Goal: Task Accomplishment & Management: Use online tool/utility

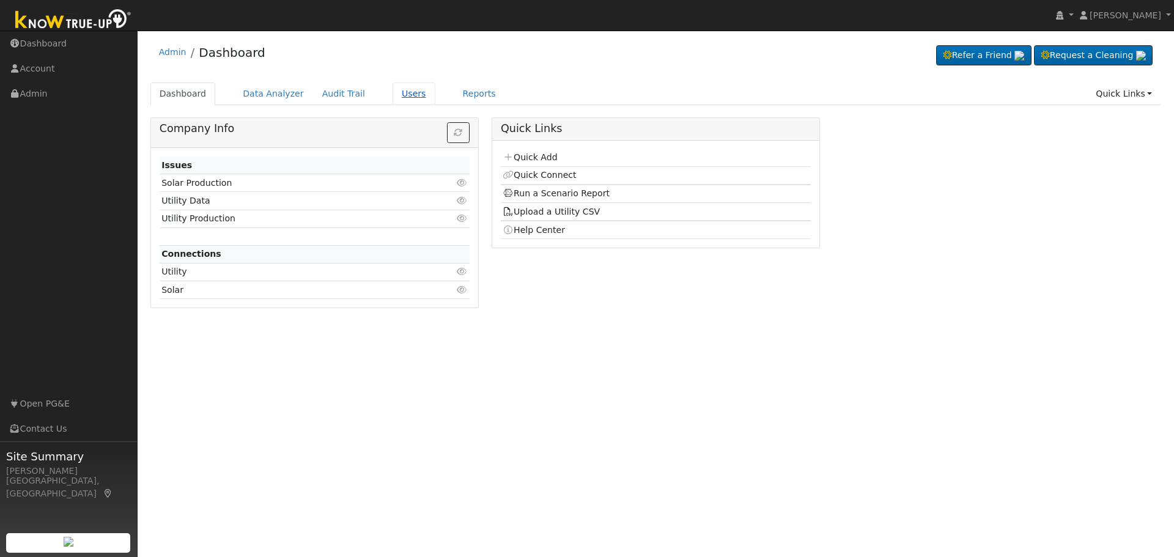
click at [392, 90] on link "Users" at bounding box center [413, 94] width 43 height 23
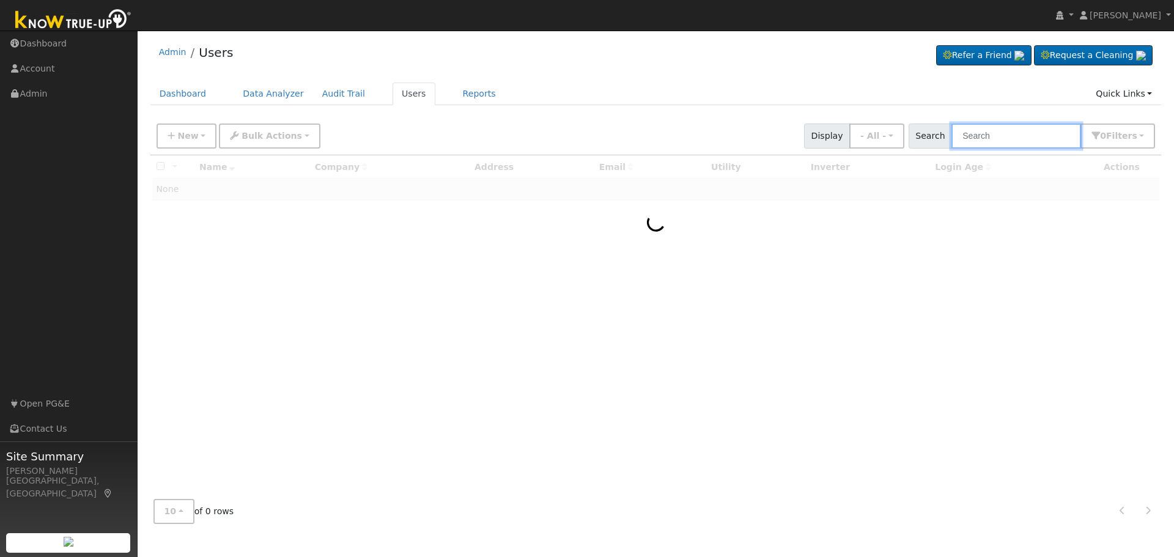
click at [990, 130] on input "text" at bounding box center [1016, 135] width 130 height 25
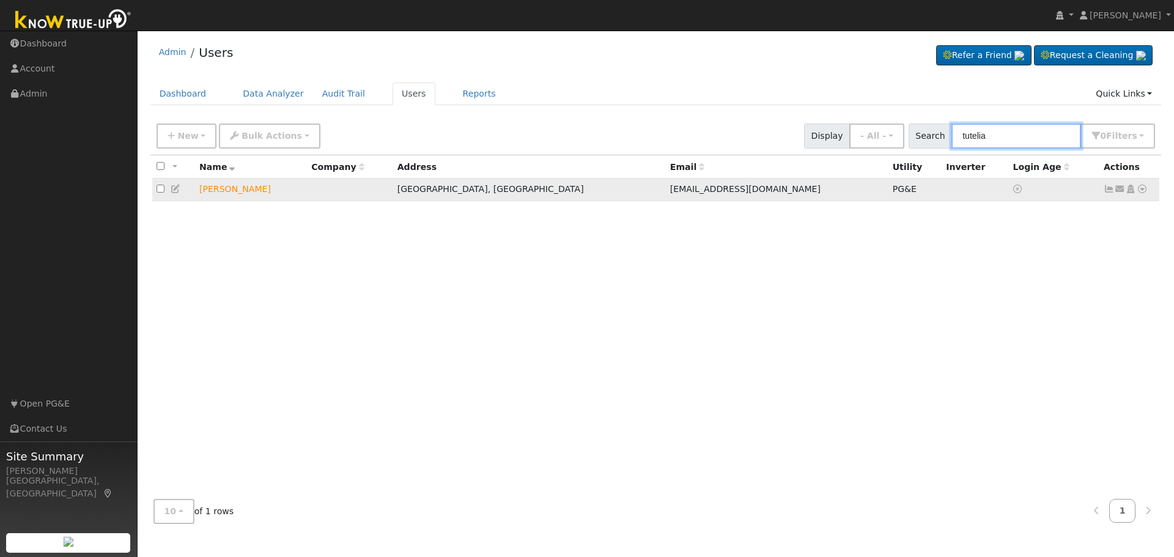
type input "tutelia"
click at [1106, 192] on icon at bounding box center [1108, 189] width 11 height 9
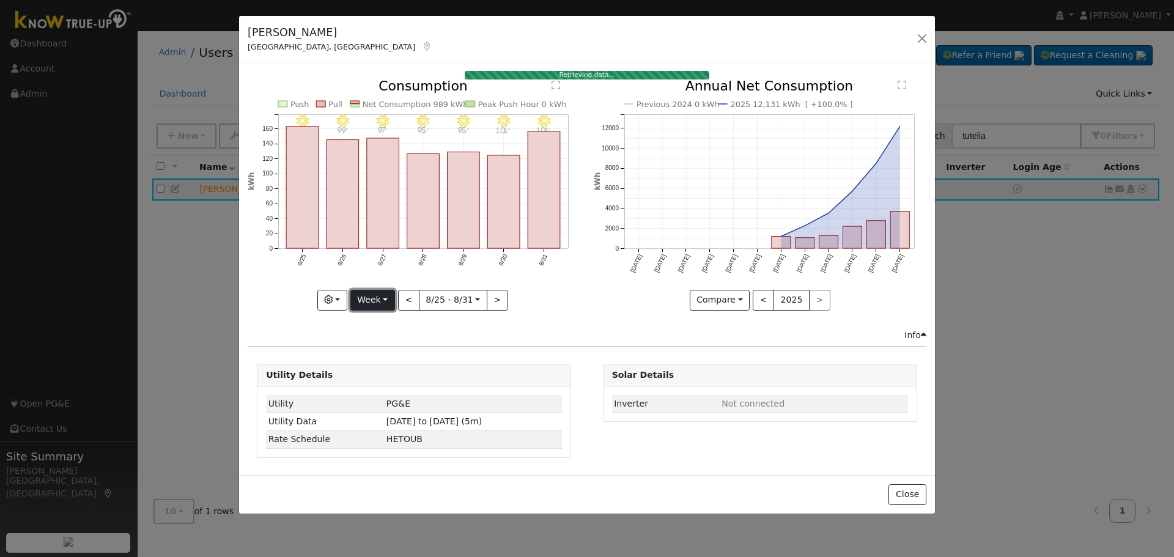
click at [386, 293] on button "Week" at bounding box center [372, 300] width 45 height 21
click at [386, 374] on link "Year" at bounding box center [393, 377] width 85 height 17
type input "[DATE]"
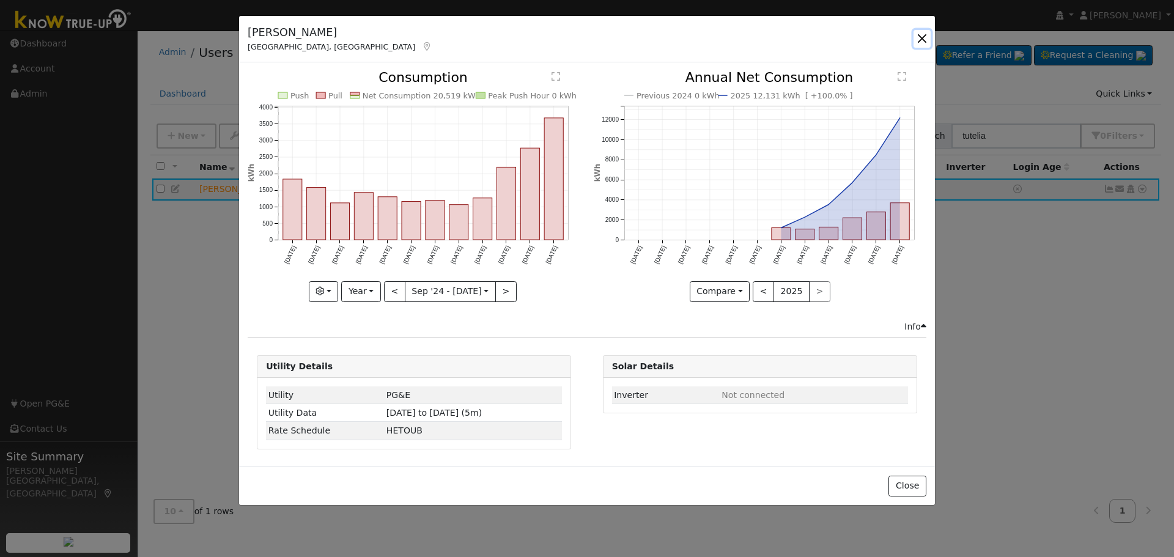
click at [922, 40] on button "button" at bounding box center [921, 38] width 17 height 17
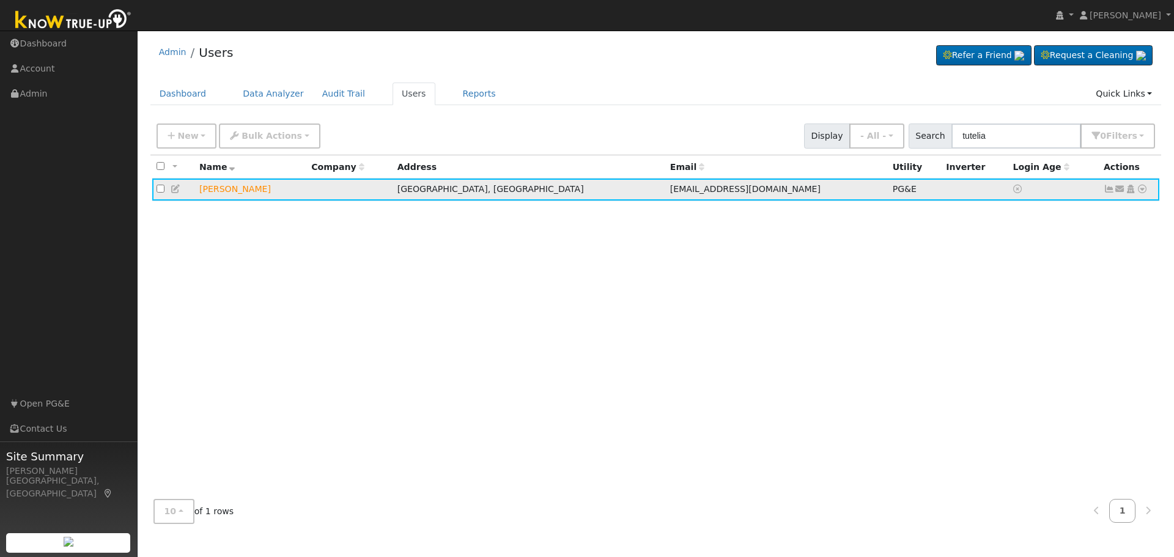
click at [1143, 193] on icon at bounding box center [1141, 189] width 11 height 9
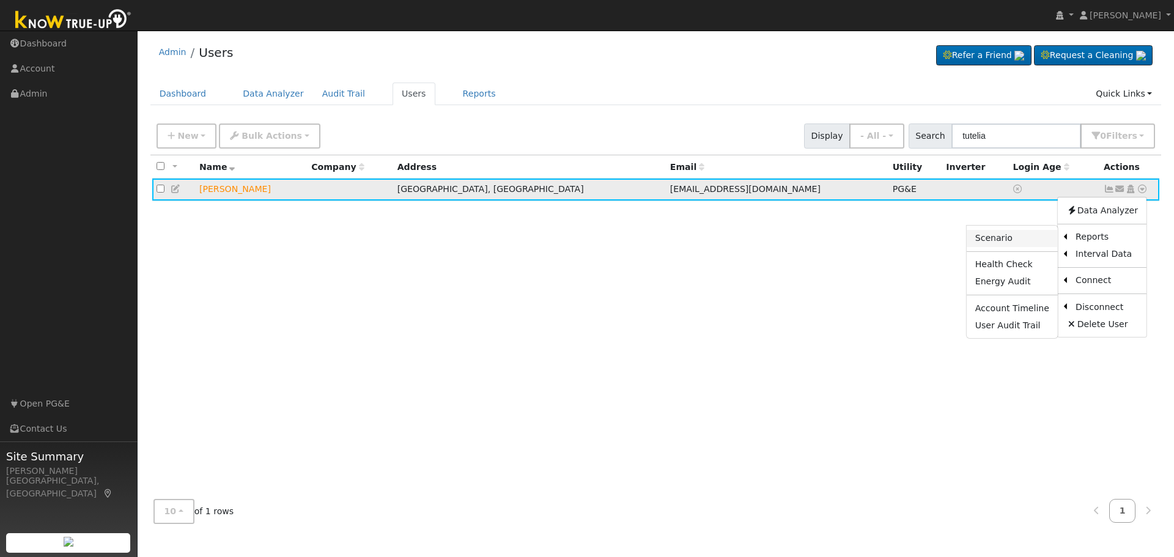
click at [1007, 238] on link "Scenario" at bounding box center [1011, 238] width 91 height 17
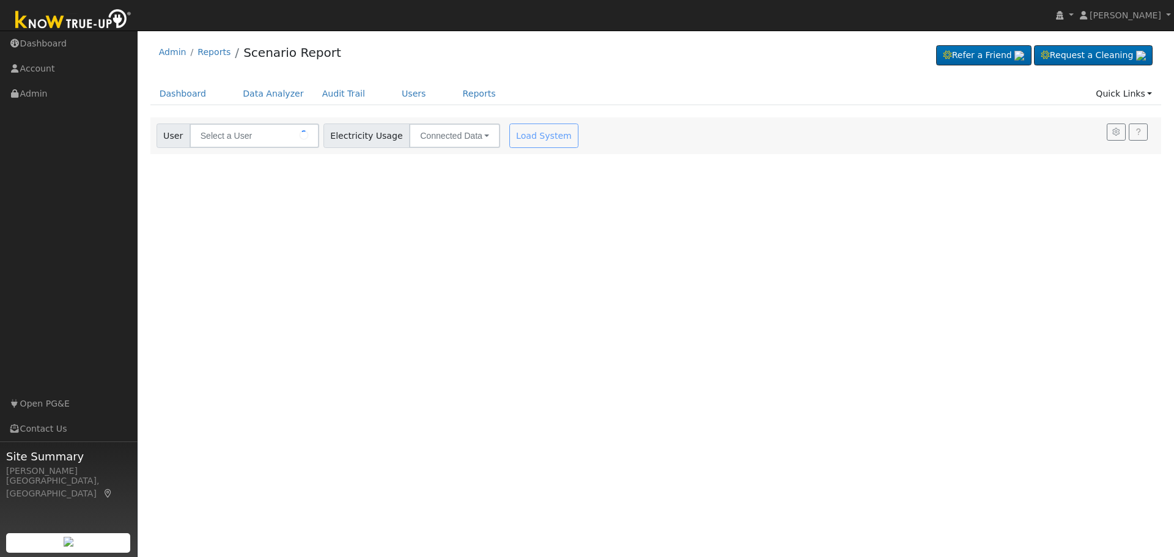
type input "[PERSON_NAME]"
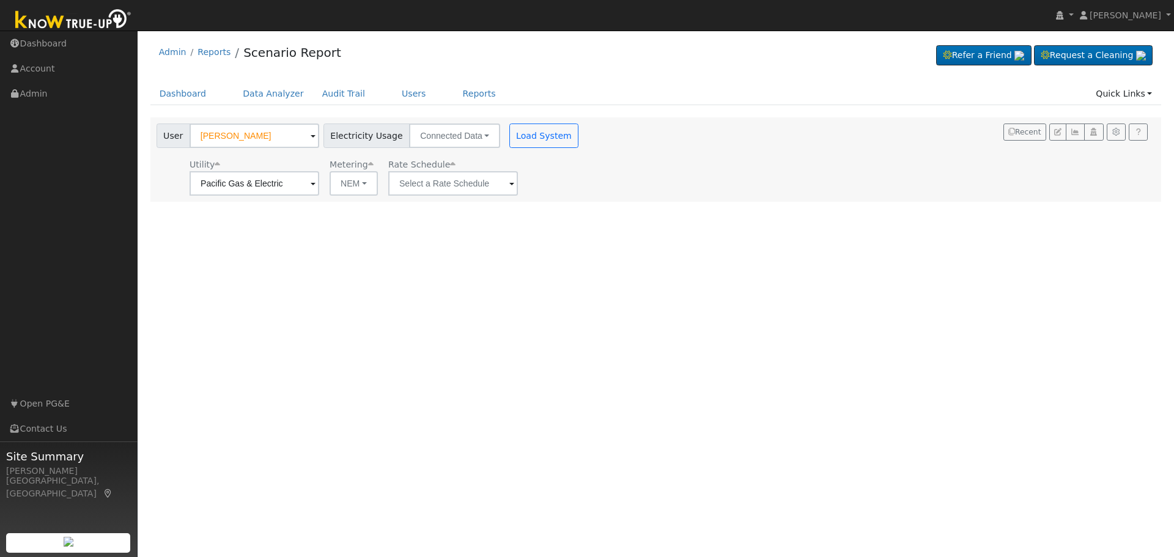
click at [315, 183] on span at bounding box center [313, 184] width 5 height 14
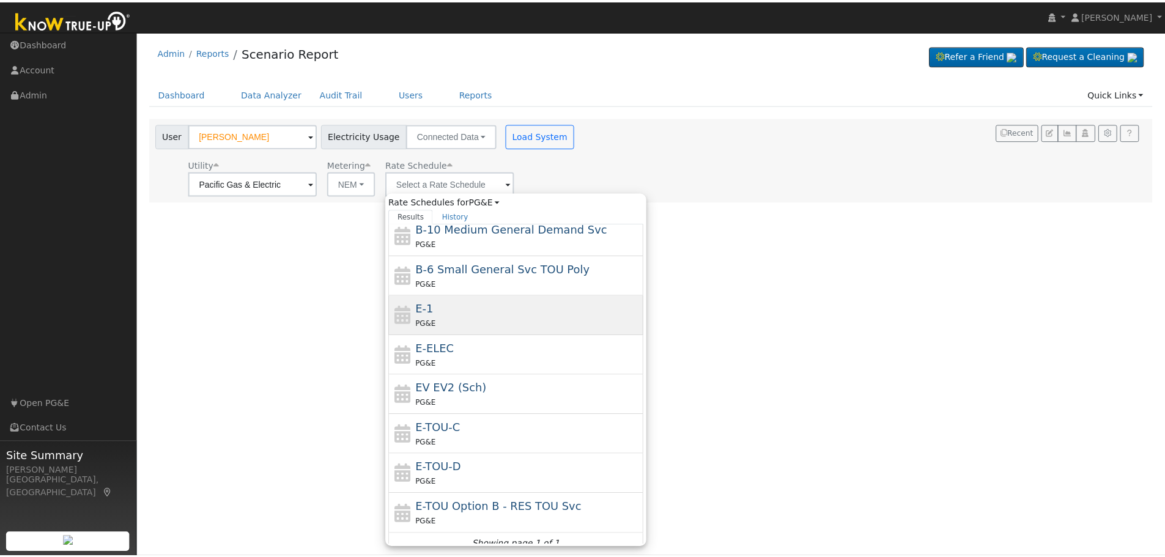
scroll to position [134, 0]
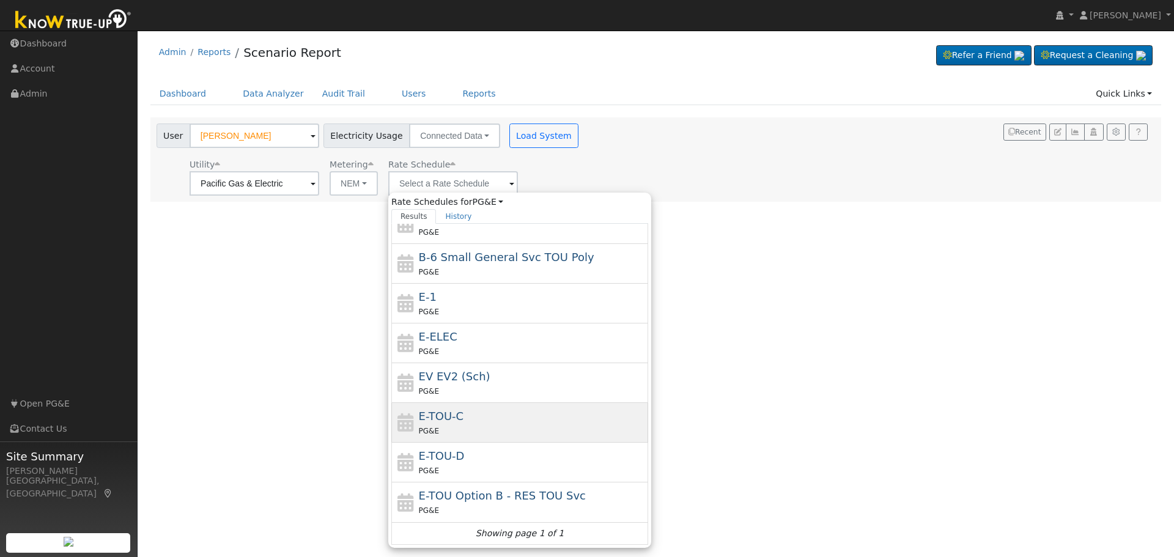
click at [479, 423] on div "E-TOU-C PG&E" at bounding box center [532, 422] width 227 height 29
type input "E-TOU-C"
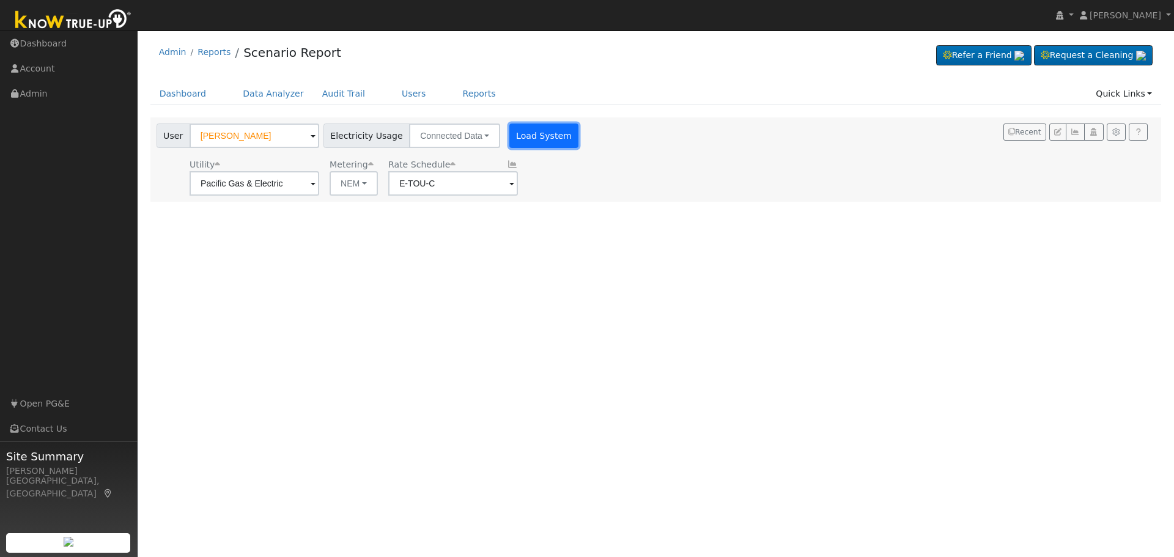
click at [545, 137] on button "Load System" at bounding box center [544, 135] width 70 height 24
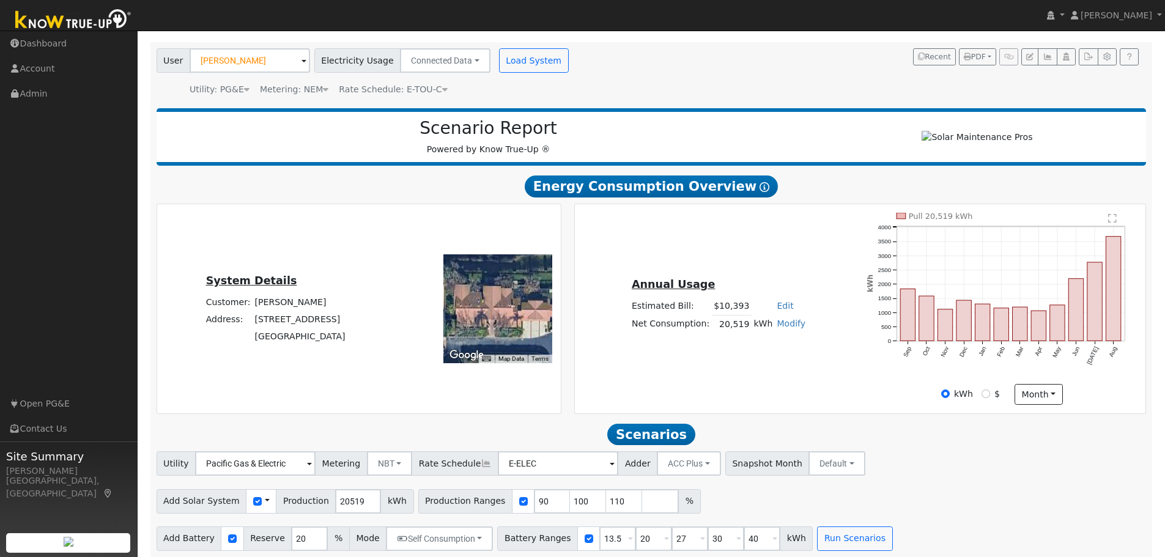
scroll to position [87, 0]
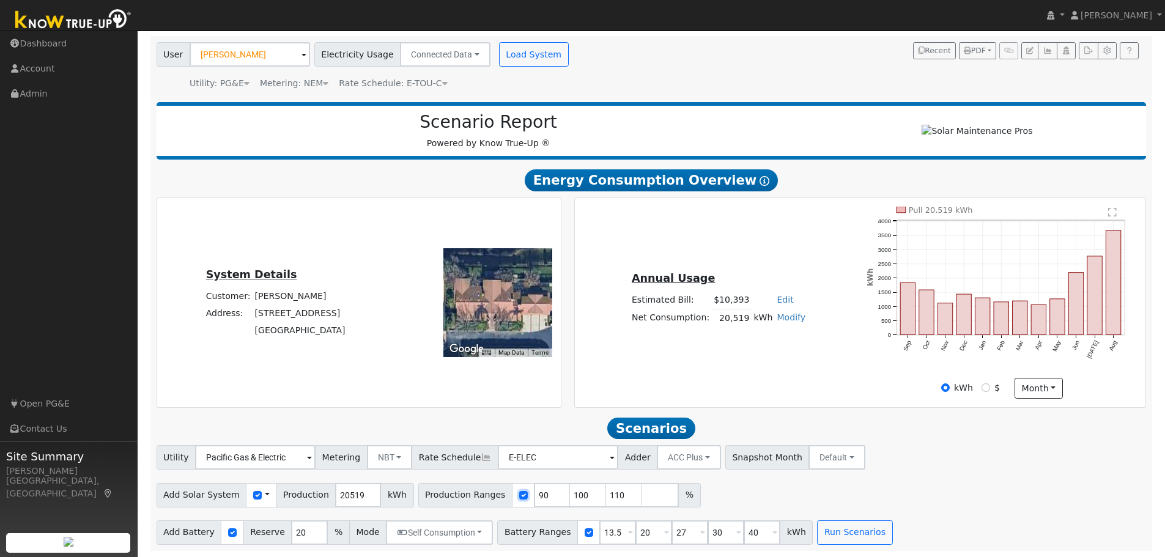
click at [519, 497] on input "checkbox" at bounding box center [523, 495] width 9 height 9
click at [519, 491] on input "checkbox" at bounding box center [523, 495] width 9 height 9
checkbox input "true"
click at [570, 494] on input "100" at bounding box center [588, 495] width 37 height 24
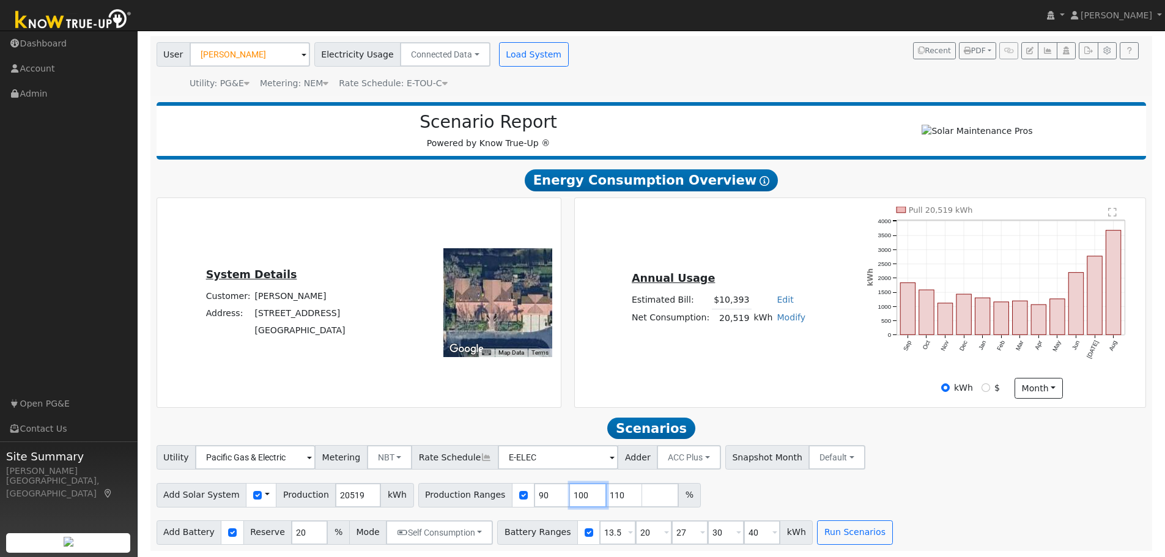
type input "110"
click at [534, 492] on input "90" at bounding box center [552, 495] width 37 height 24
type input "110"
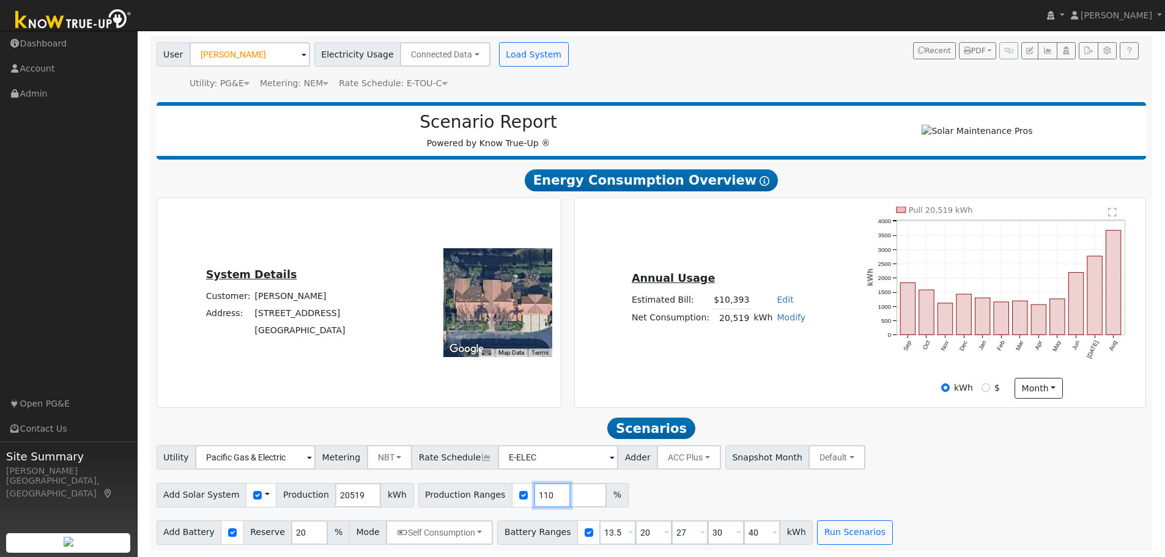
type input "110"
click at [720, 490] on div "Add Solar System Use CSV Data Production 20519 kWh Production Ranges 110 %" at bounding box center [651, 493] width 994 height 29
click at [599, 531] on input "13.5" at bounding box center [617, 532] width 37 height 24
click at [599, 530] on input "13.5" at bounding box center [617, 532] width 37 height 24
click at [602, 528] on input "13.5" at bounding box center [617, 532] width 37 height 24
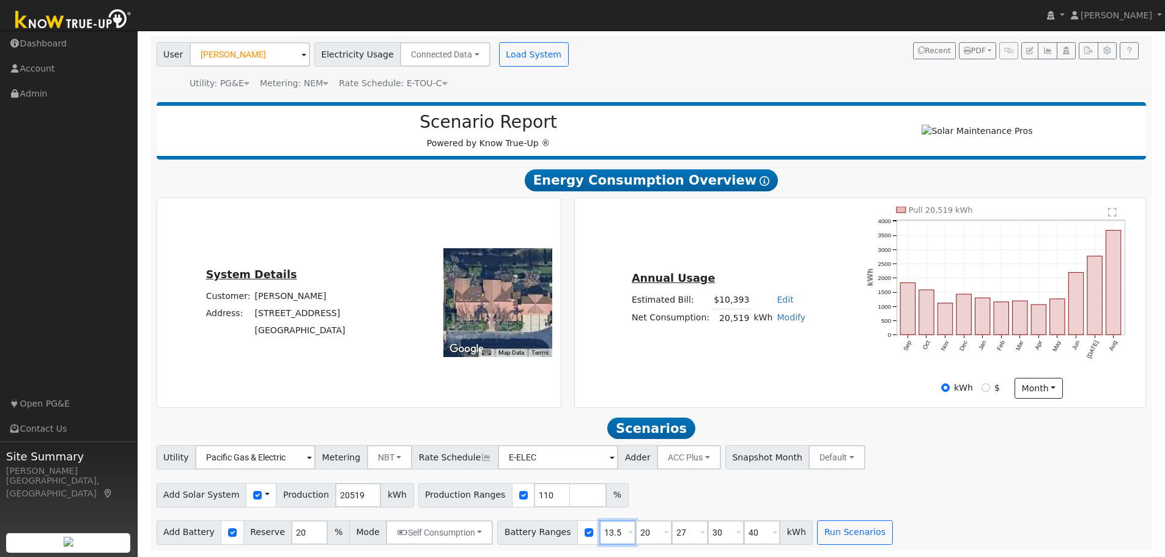
click at [603, 528] on input "13.5" at bounding box center [617, 532] width 37 height 24
click at [599, 531] on input "13.5" at bounding box center [617, 532] width 37 height 24
type input "20"
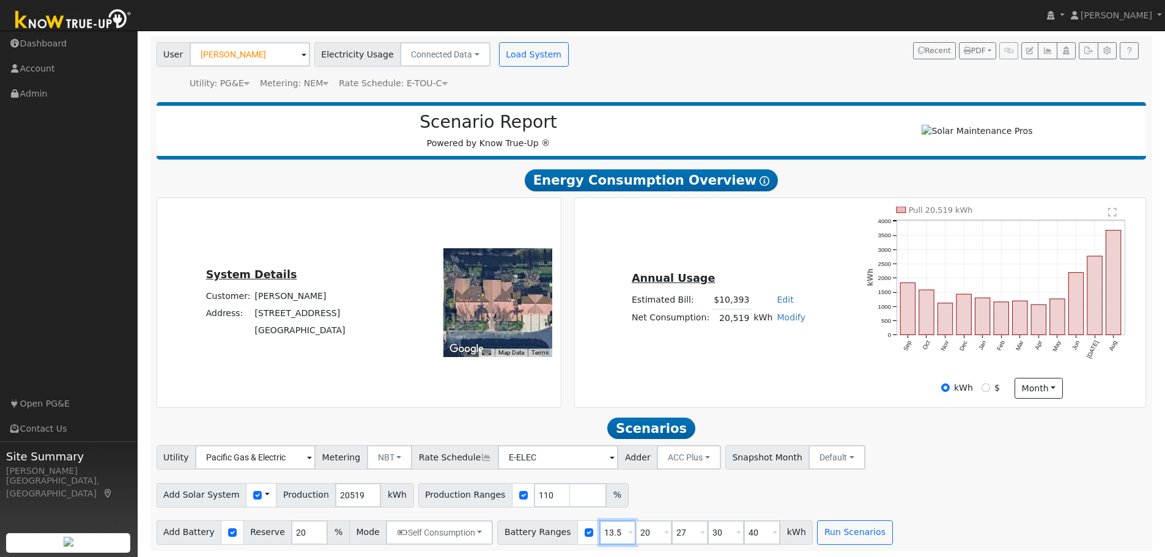
type input "27"
type input "30"
type input "40"
type input "20"
click at [743, 529] on input "number" at bounding box center [761, 532] width 37 height 24
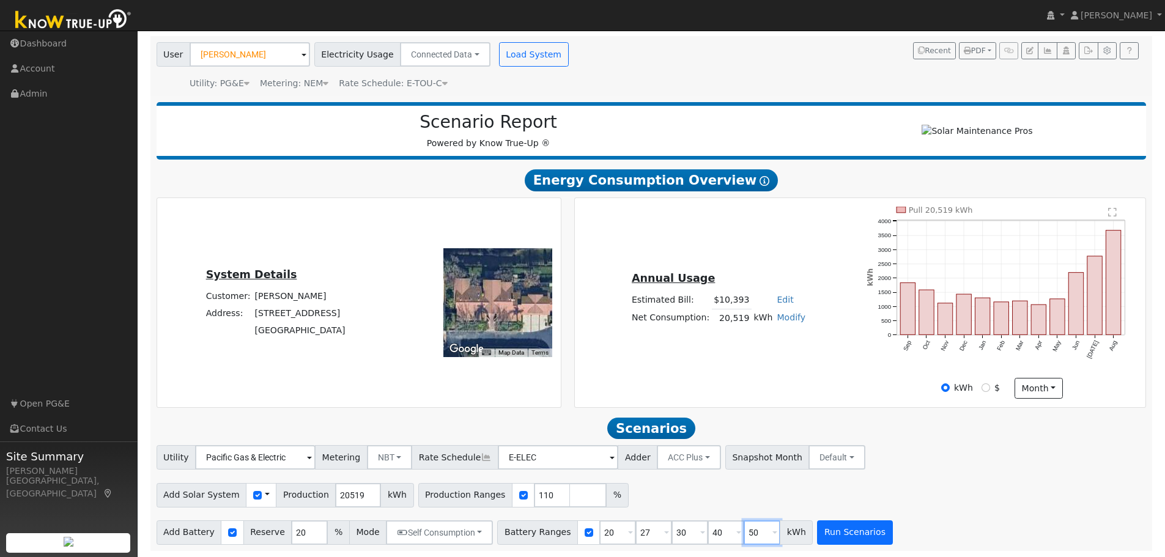
type input "50"
click at [838, 526] on button "Run Scenarios" at bounding box center [854, 532] width 75 height 24
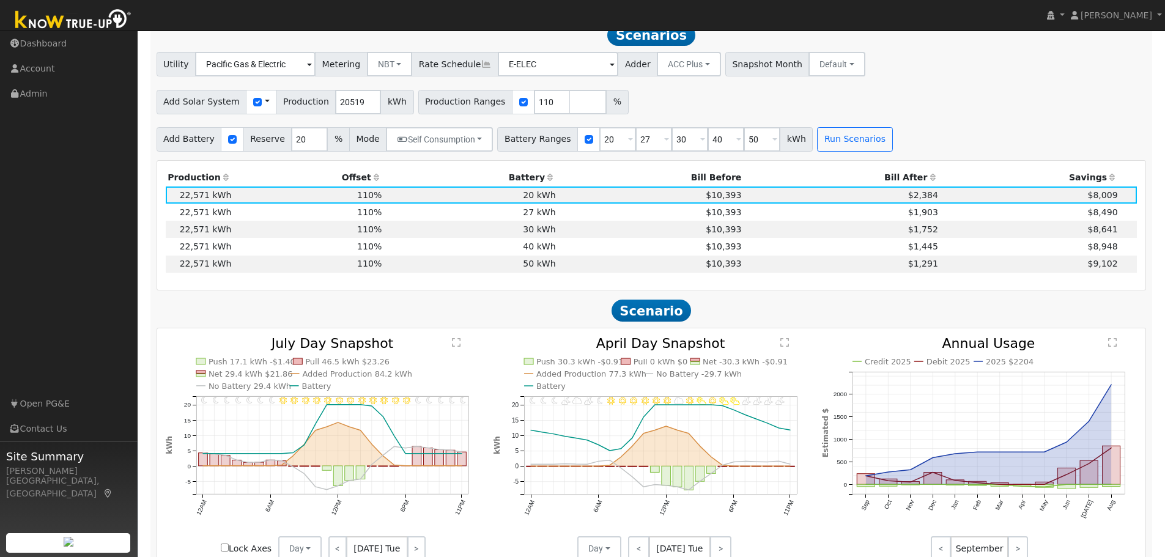
scroll to position [466, 0]
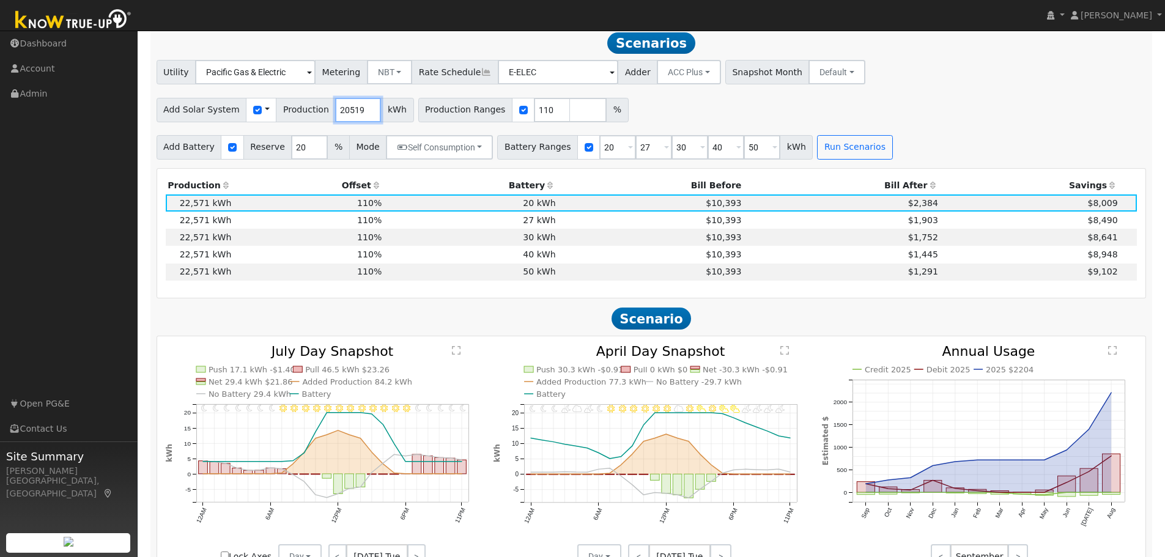
click at [340, 110] on input "20519" at bounding box center [358, 110] width 46 height 24
type input "22000"
click at [830, 149] on button "Run Scenarios" at bounding box center [854, 147] width 75 height 24
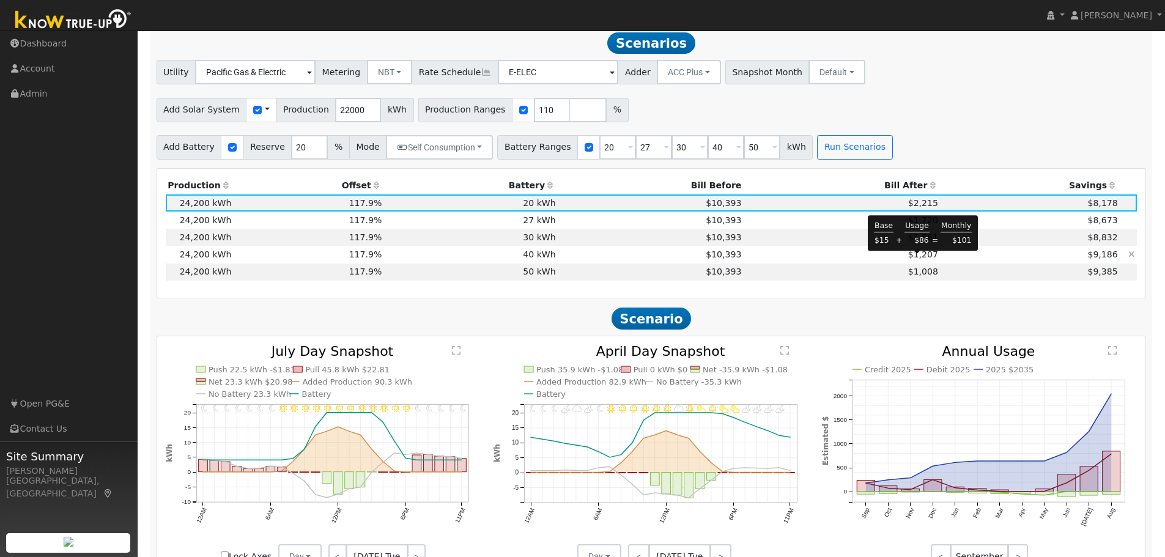
click at [925, 259] on span "$1,207" at bounding box center [923, 254] width 30 height 10
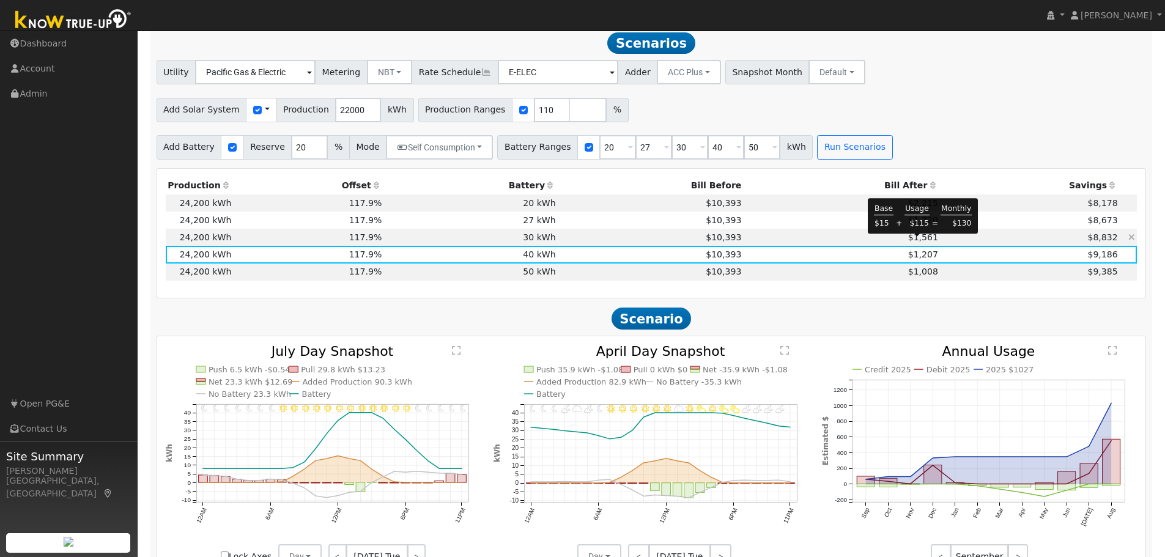
click at [917, 242] on span "$1,561" at bounding box center [923, 237] width 30 height 10
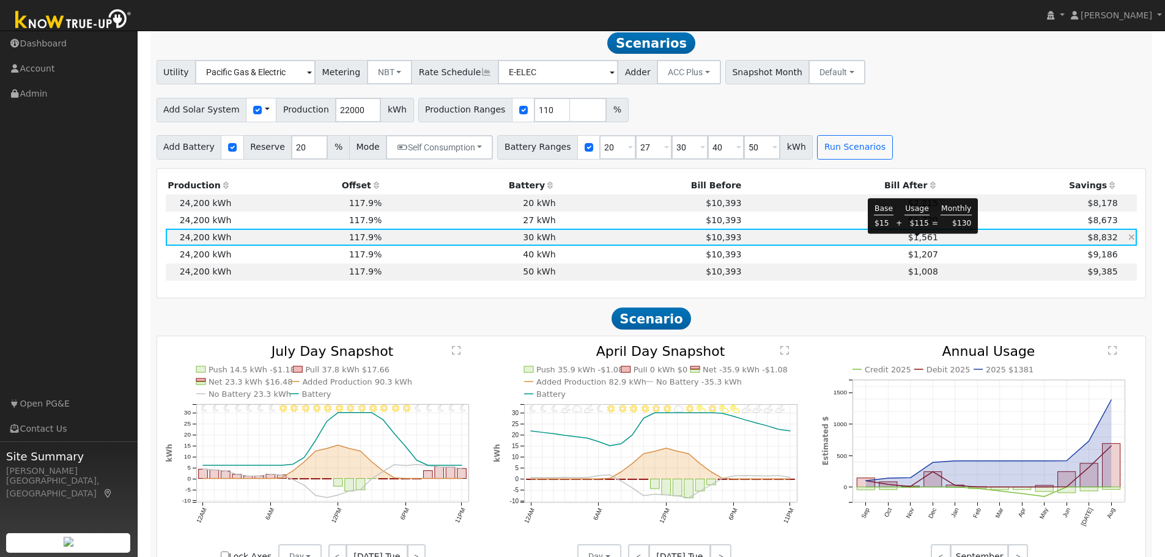
click at [916, 242] on span "$1,561" at bounding box center [923, 237] width 30 height 10
click at [519, 114] on input "checkbox" at bounding box center [523, 110] width 9 height 9
checkbox input "false"
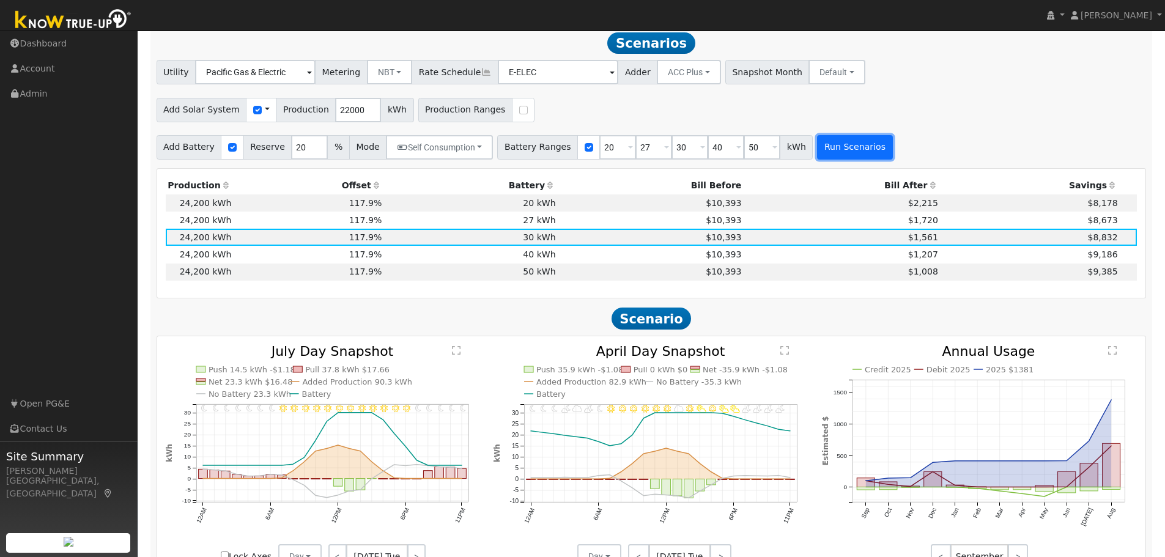
click at [835, 151] on button "Run Scenarios" at bounding box center [854, 147] width 75 height 24
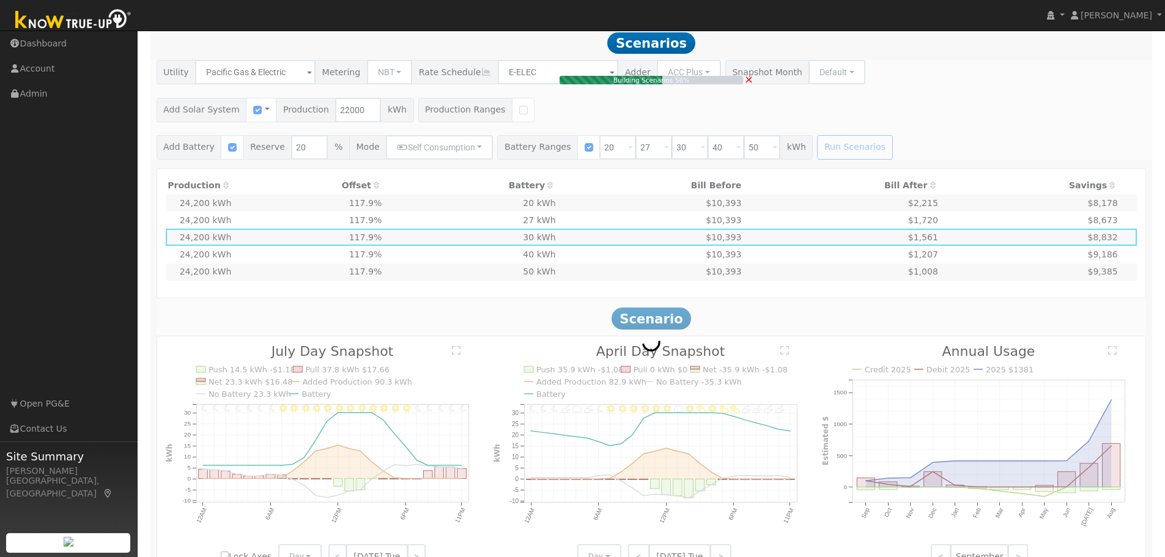
click at [338, 117] on div "Building Scenarios 56% ×" at bounding box center [651, 109] width 1003 height 99
click at [749, 84] on span "×" at bounding box center [748, 79] width 9 height 13
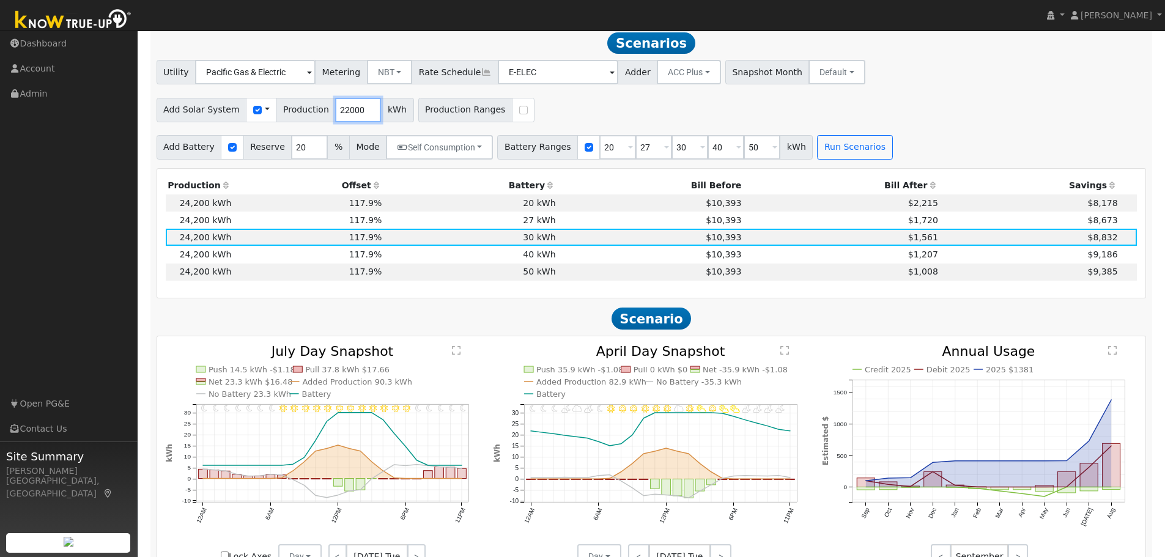
click at [335, 112] on input "22000" at bounding box center [358, 110] width 46 height 24
type input "21629"
click at [831, 149] on button "Run Scenarios" at bounding box center [854, 147] width 75 height 24
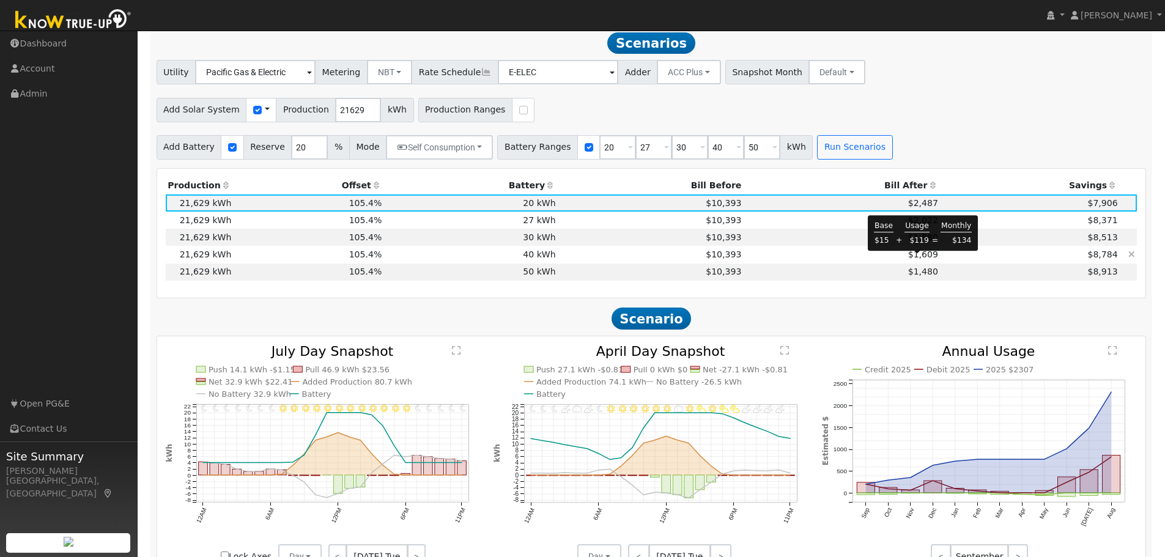
click at [919, 259] on span "$1,609" at bounding box center [923, 254] width 30 height 10
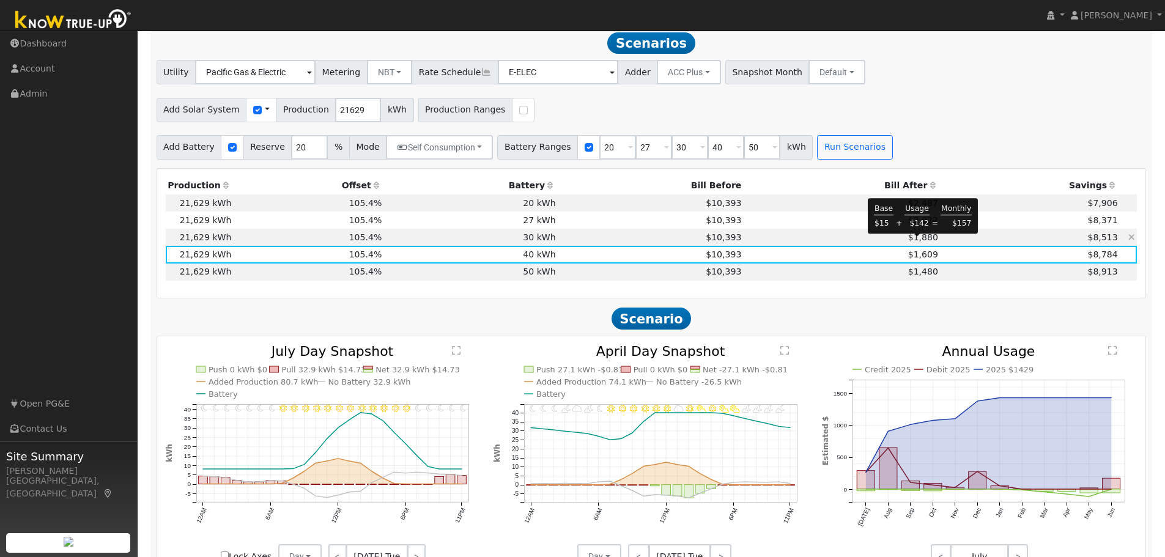
click at [922, 242] on span "$1,880" at bounding box center [923, 237] width 30 height 10
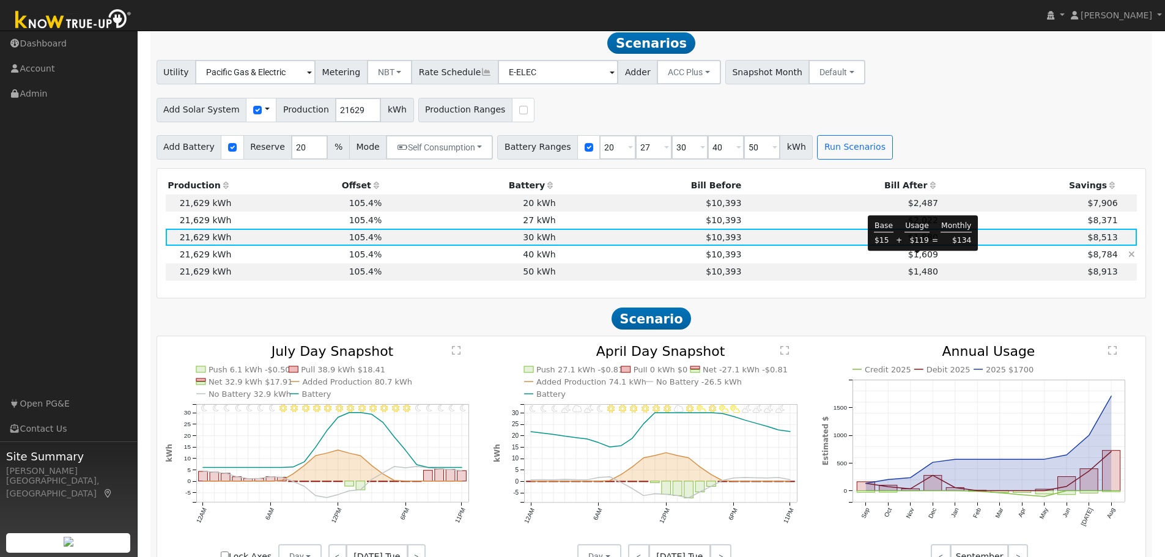
click at [923, 257] on span "$1,609" at bounding box center [923, 254] width 30 height 10
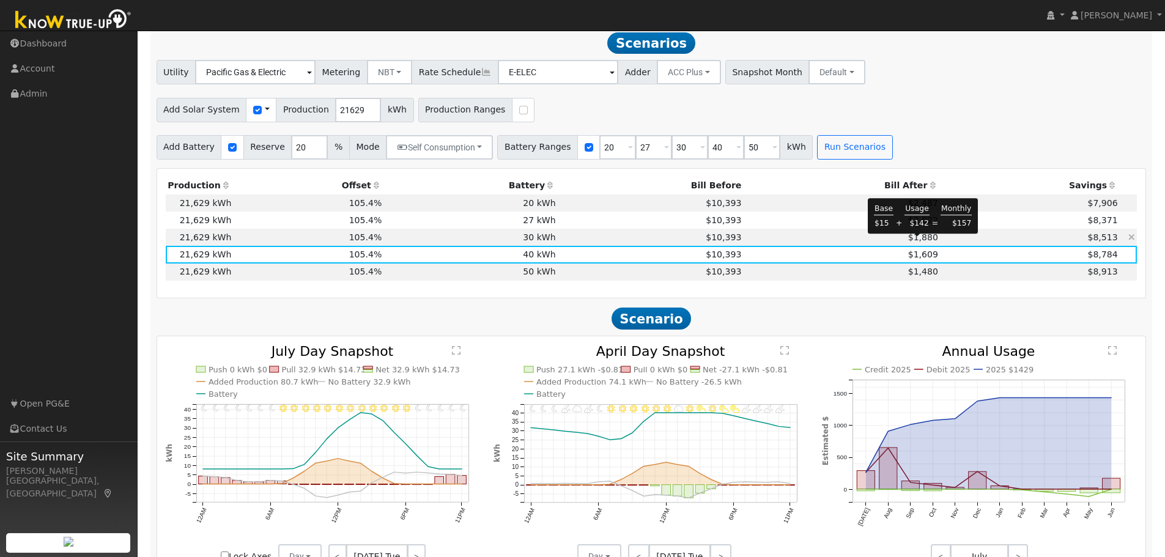
click at [916, 242] on span "$1,880" at bounding box center [923, 237] width 30 height 10
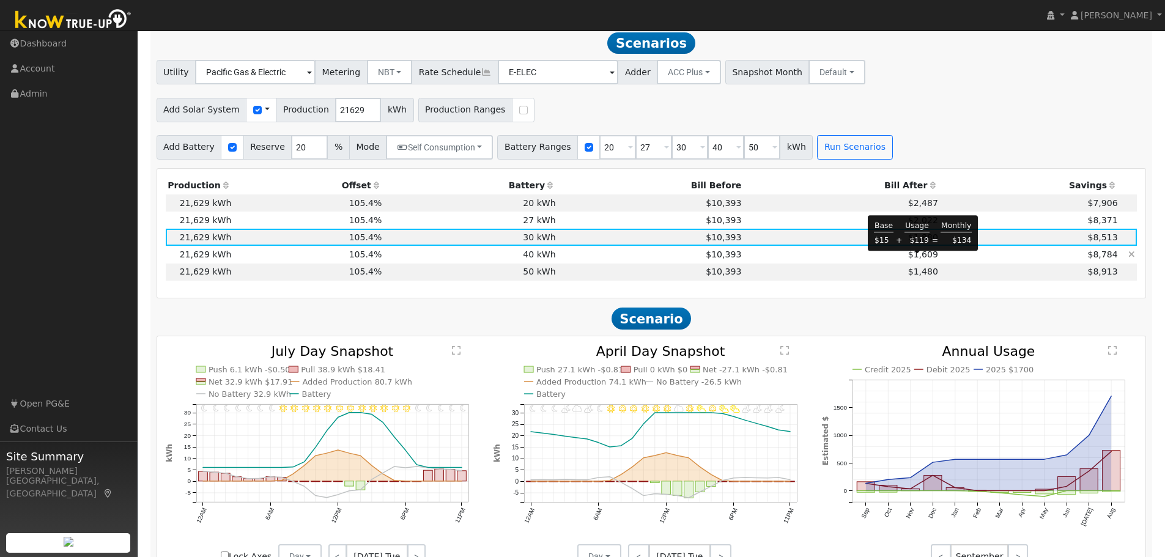
click at [921, 259] on span "$1,609" at bounding box center [923, 254] width 30 height 10
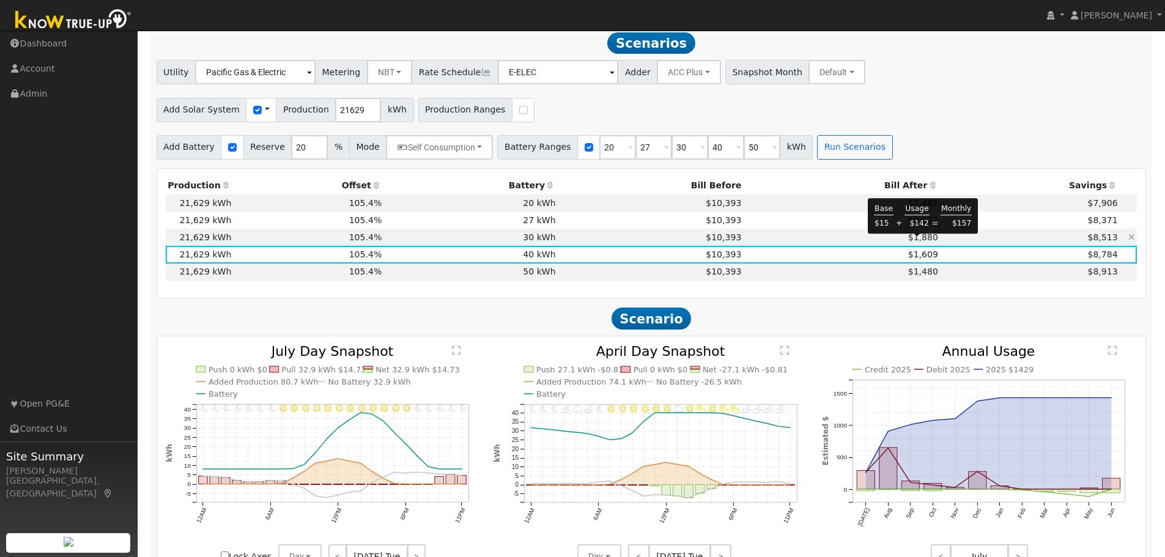
click at [911, 242] on span "$1,880" at bounding box center [923, 237] width 30 height 10
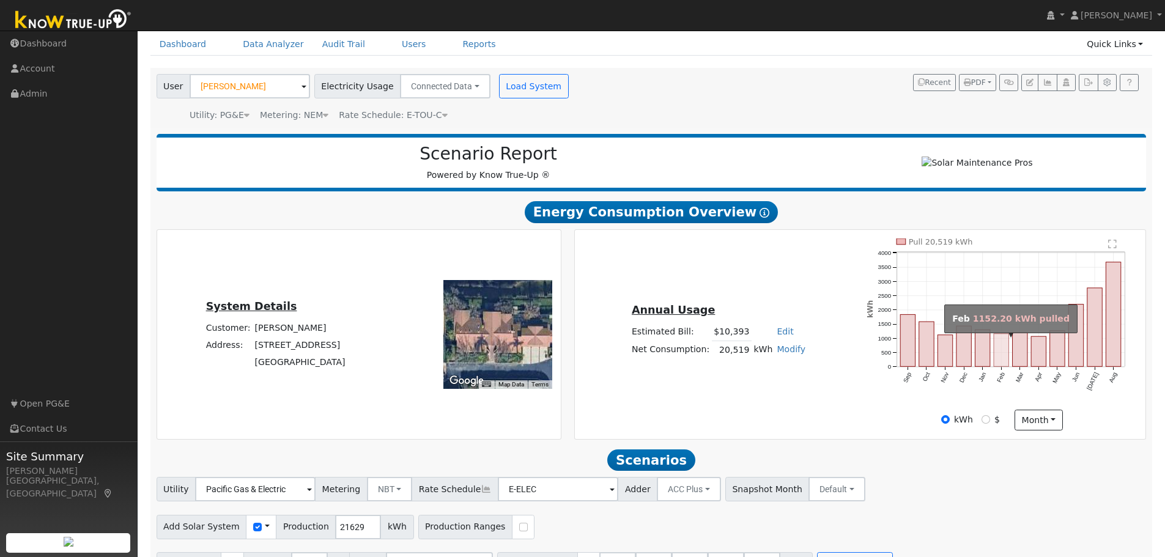
scroll to position [0, 0]
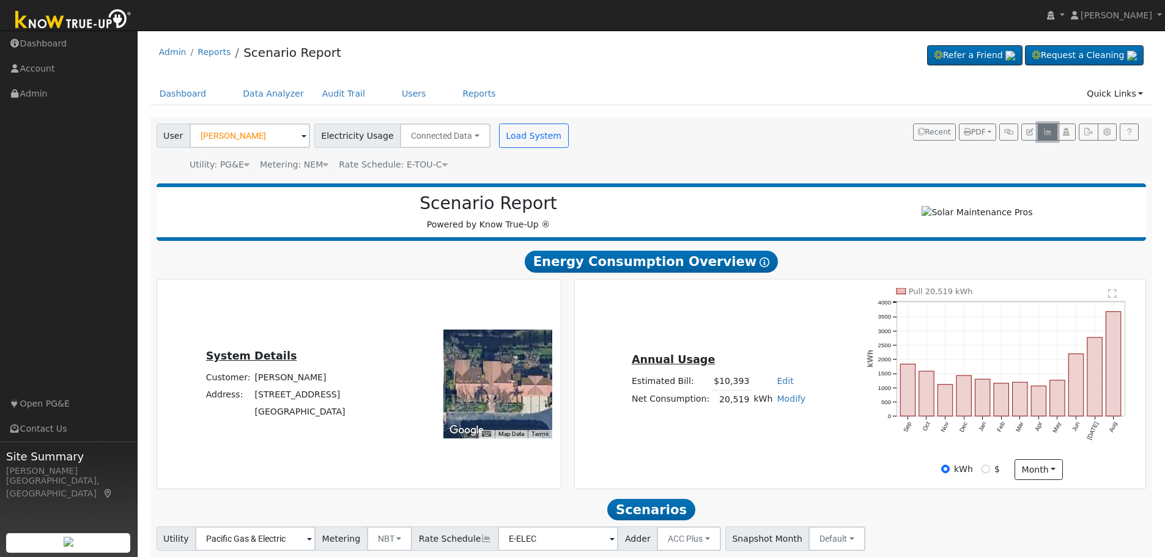
click at [1045, 133] on icon "button" at bounding box center [1046, 131] width 9 height 7
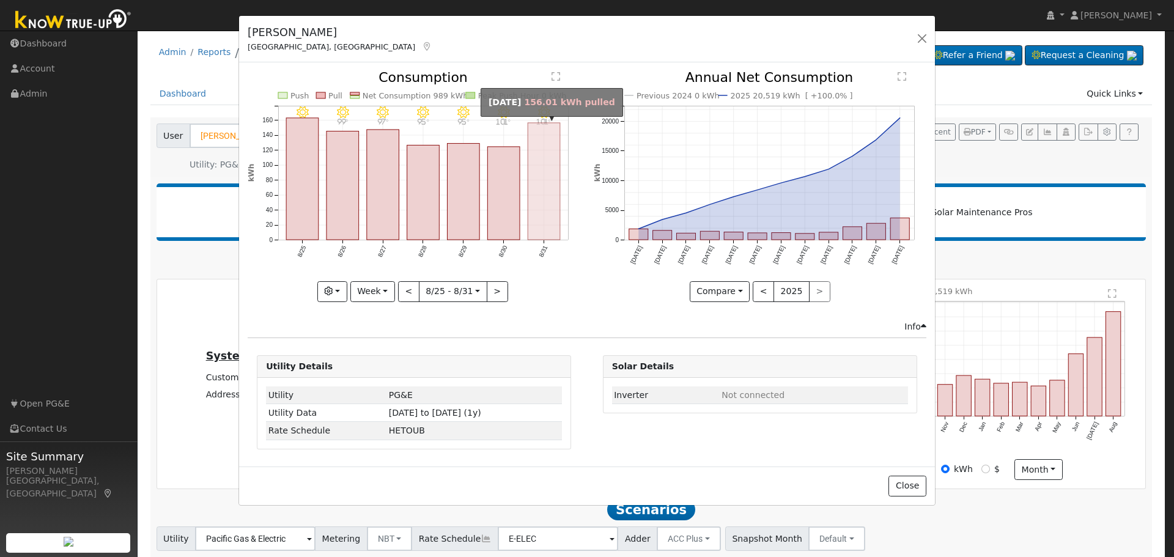
click at [552, 216] on rect "onclick=""" at bounding box center [544, 181] width 32 height 117
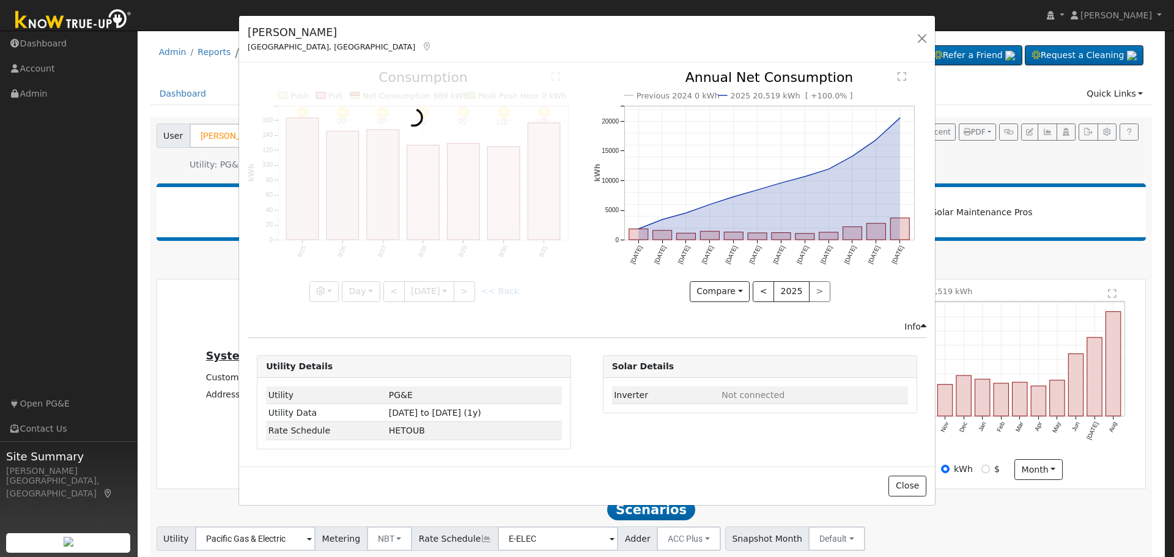
click at [552, 216] on div at bounding box center [414, 186] width 333 height 230
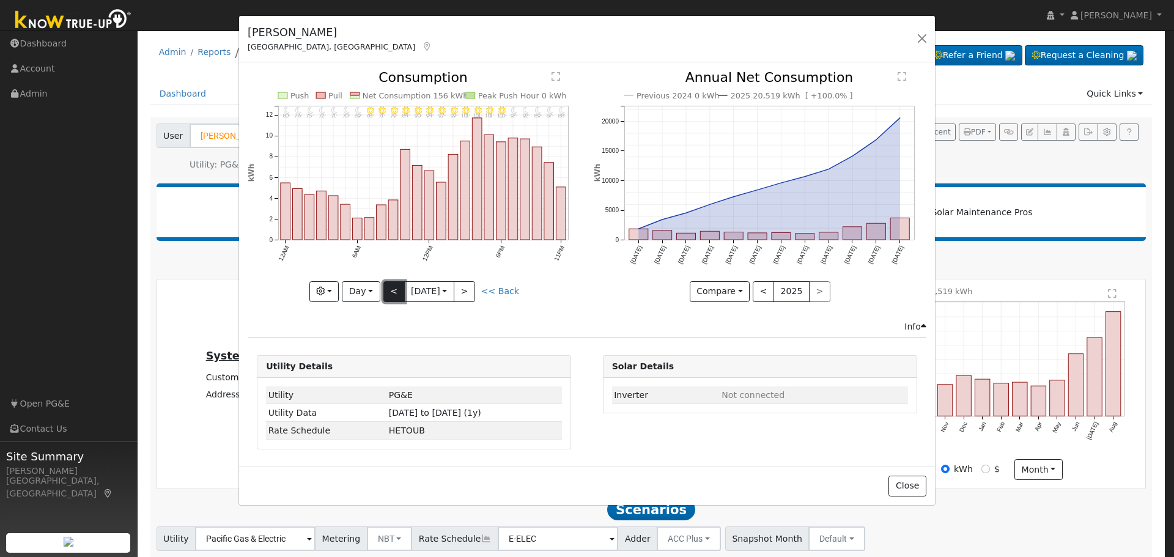
click at [391, 293] on button "<" at bounding box center [393, 291] width 21 height 21
type input "2025-08-30"
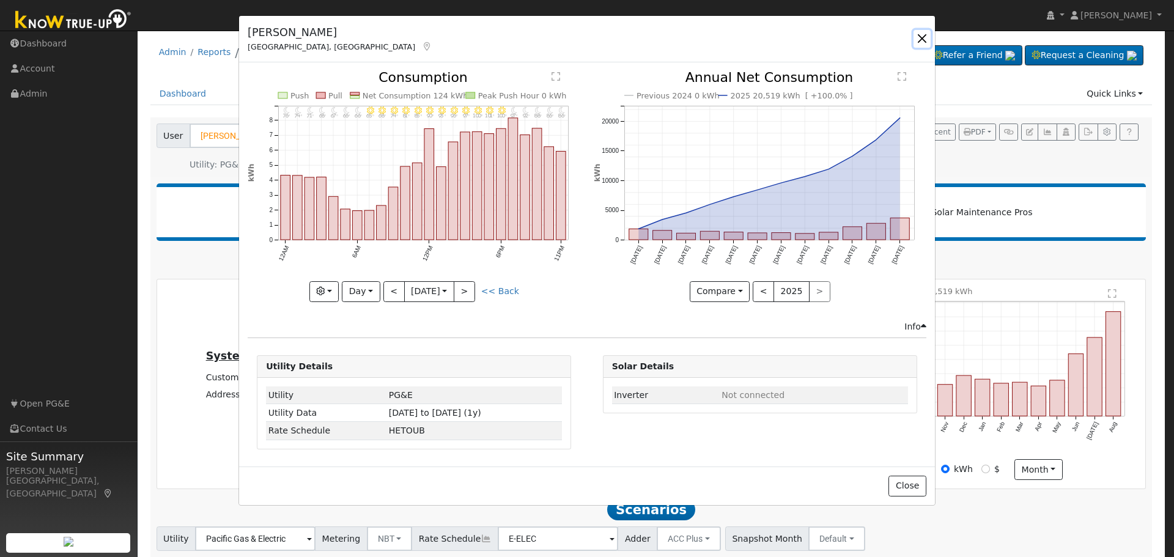
click at [925, 34] on button "button" at bounding box center [921, 38] width 17 height 17
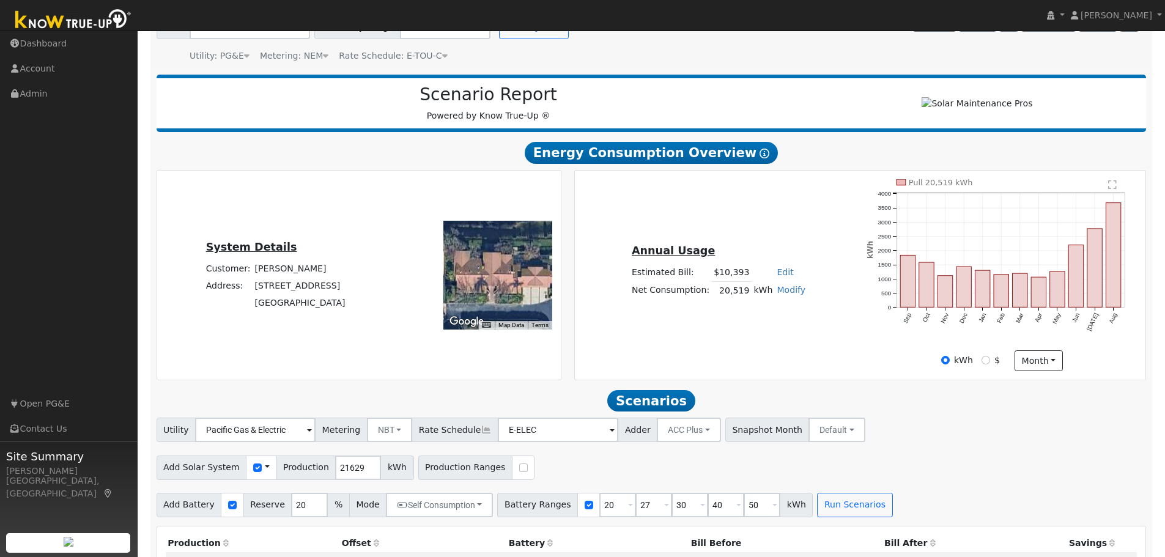
scroll to position [306, 0]
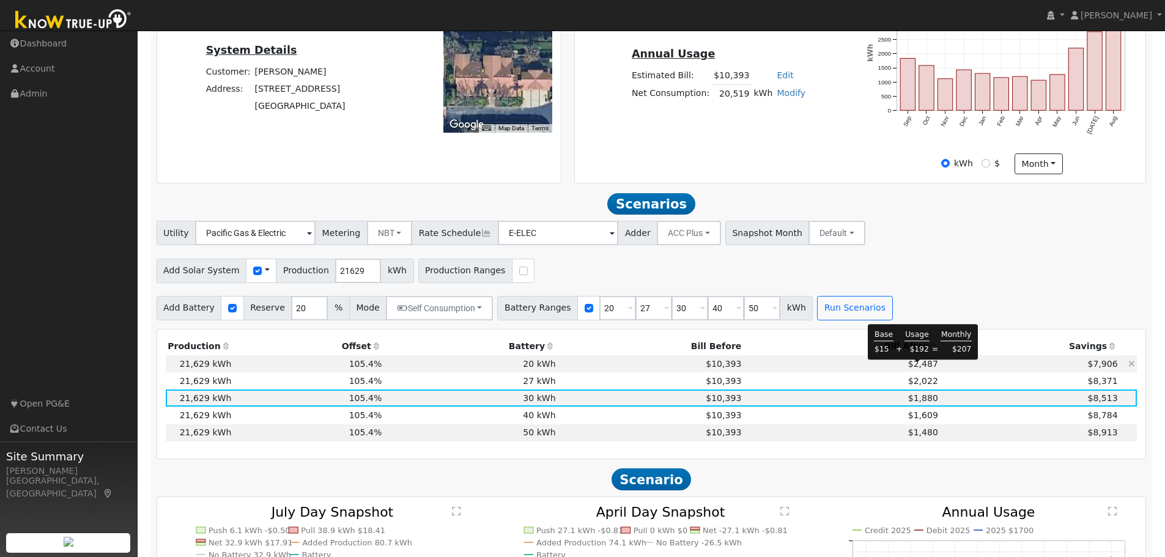
click at [918, 369] on span "$2,487" at bounding box center [923, 364] width 30 height 10
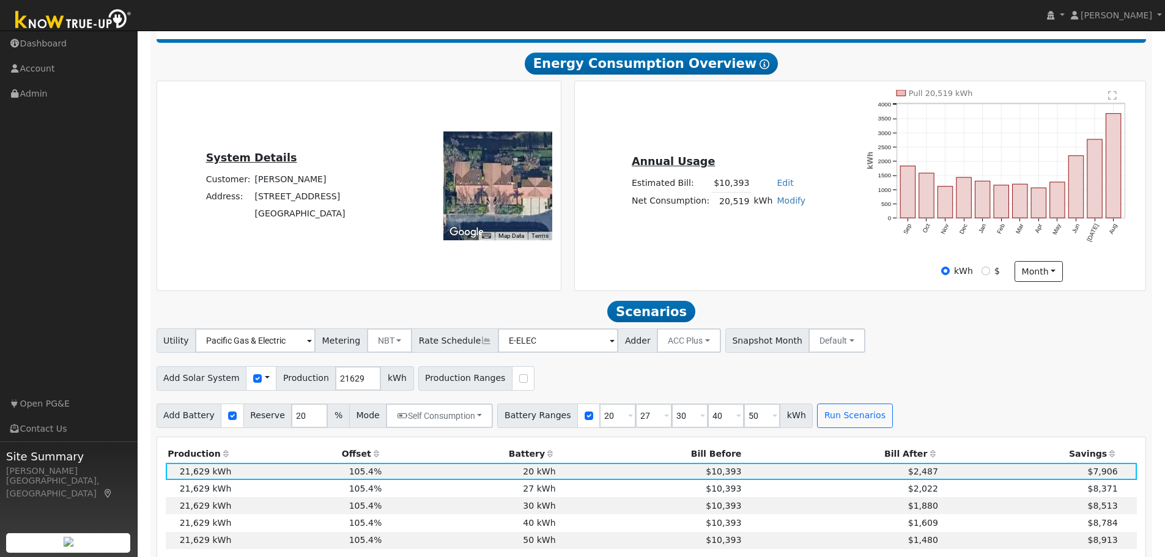
scroll to position [0, 0]
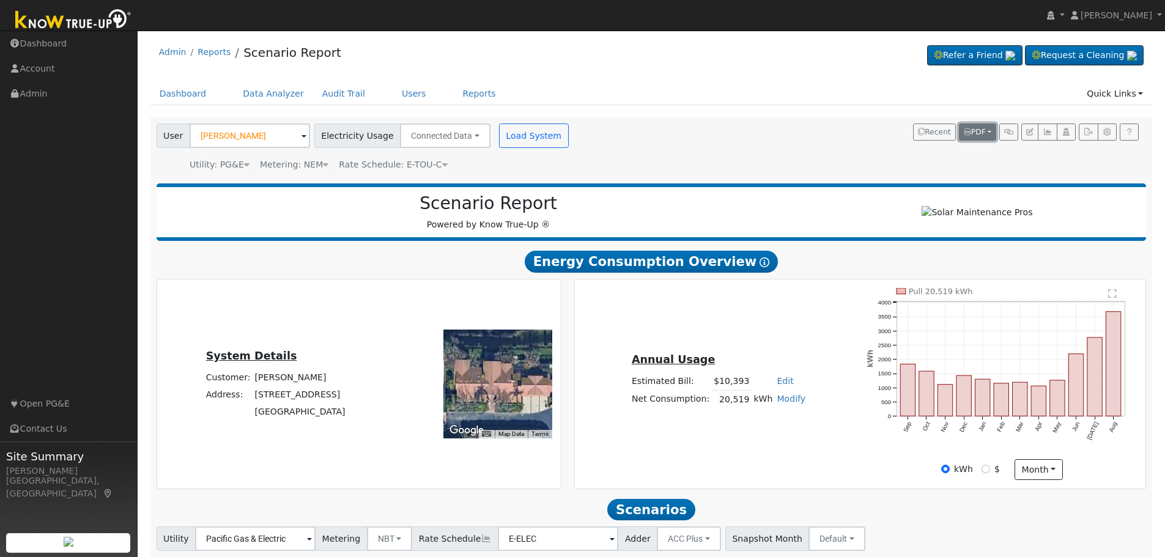
click at [984, 133] on span "PDF" at bounding box center [974, 132] width 22 height 9
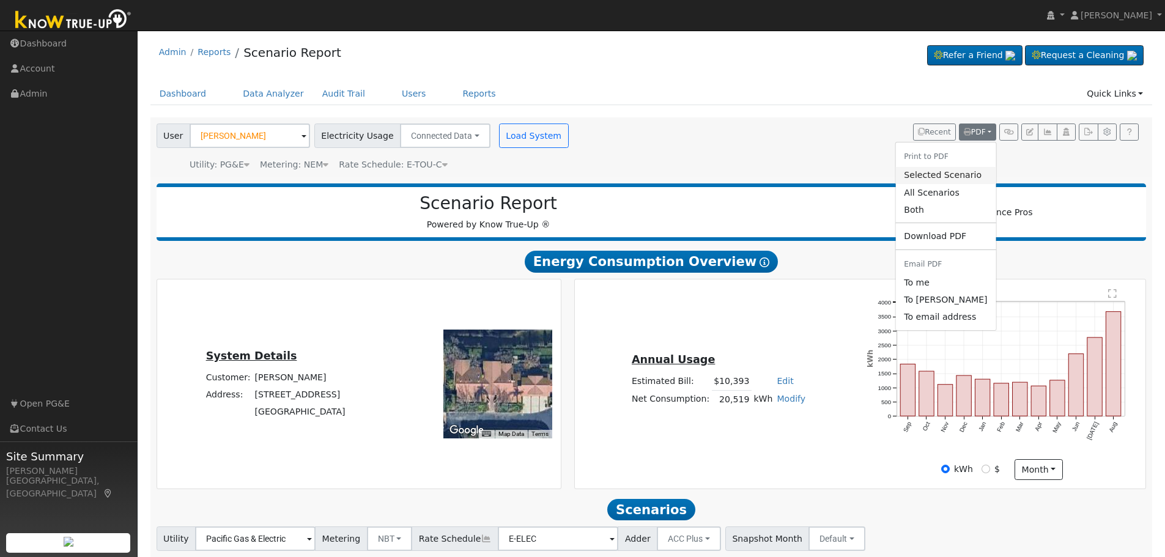
click at [945, 178] on link "Selected Scenario" at bounding box center [945, 175] width 100 height 17
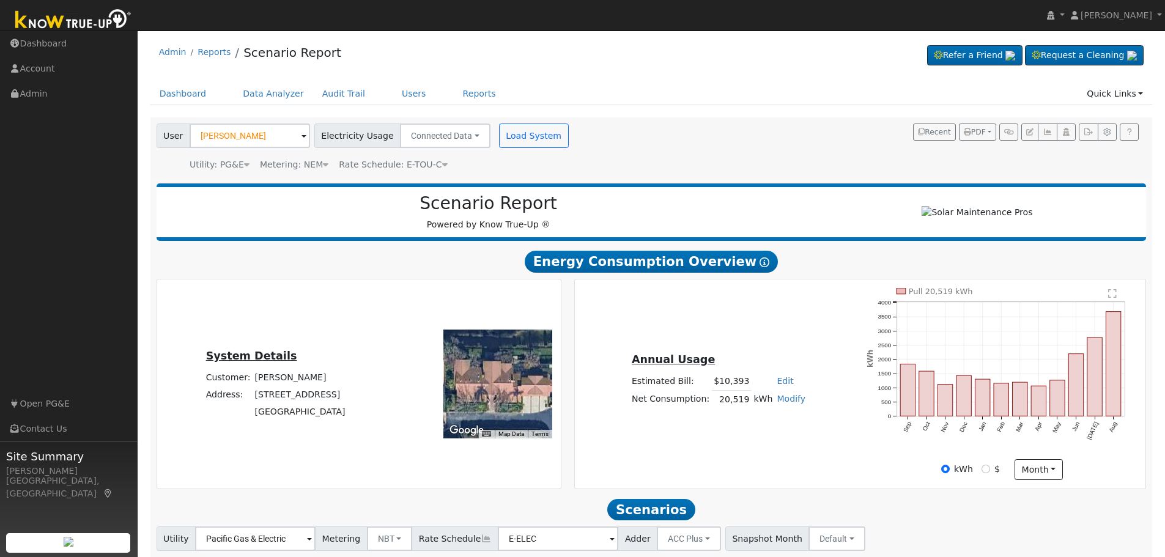
click at [988, 136] on button "PDF" at bounding box center [977, 131] width 37 height 17
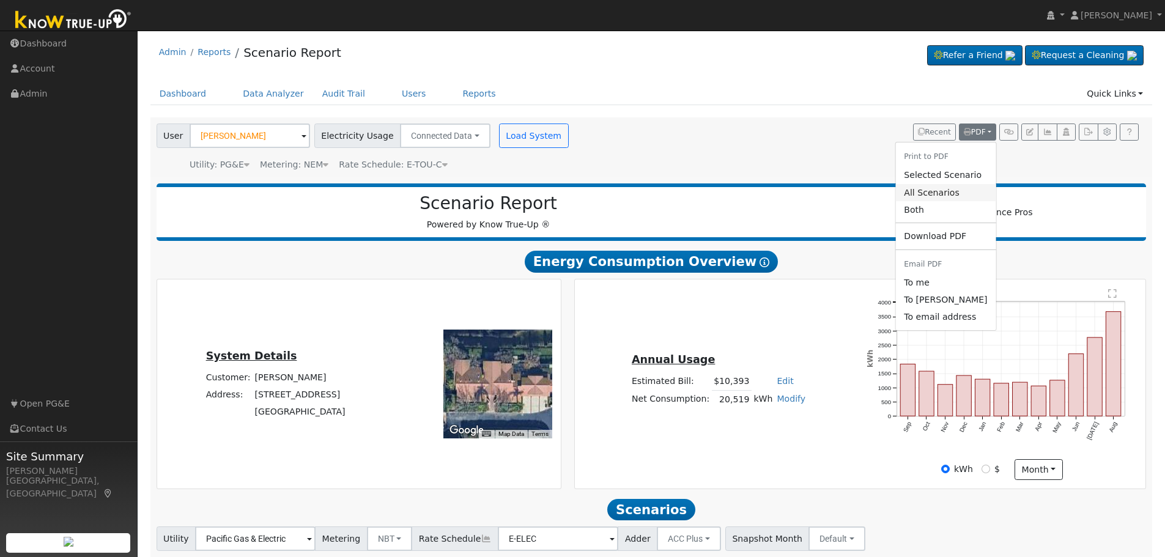
click at [948, 194] on link "All Scenarios" at bounding box center [945, 192] width 100 height 17
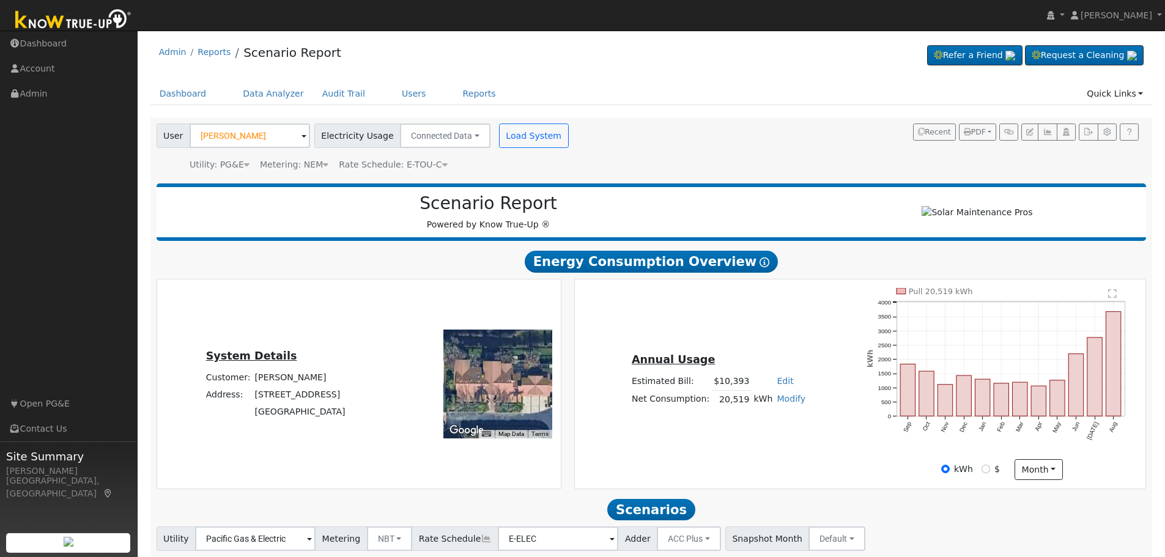
click at [861, 259] on h2 "Energy Consumption Overview Show Help" at bounding box center [651, 261] width 990 height 23
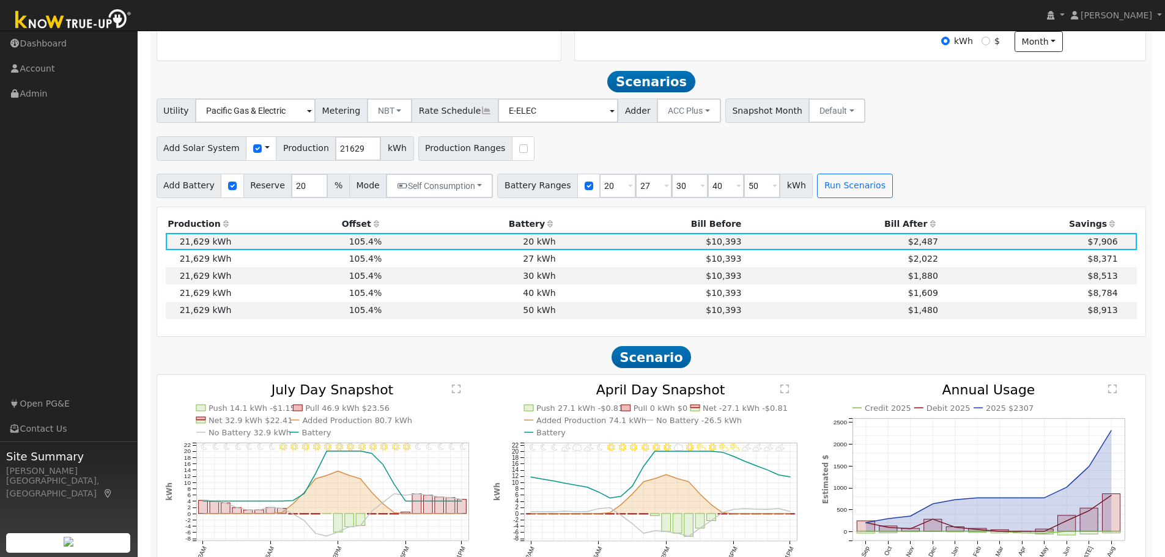
scroll to position [367, 0]
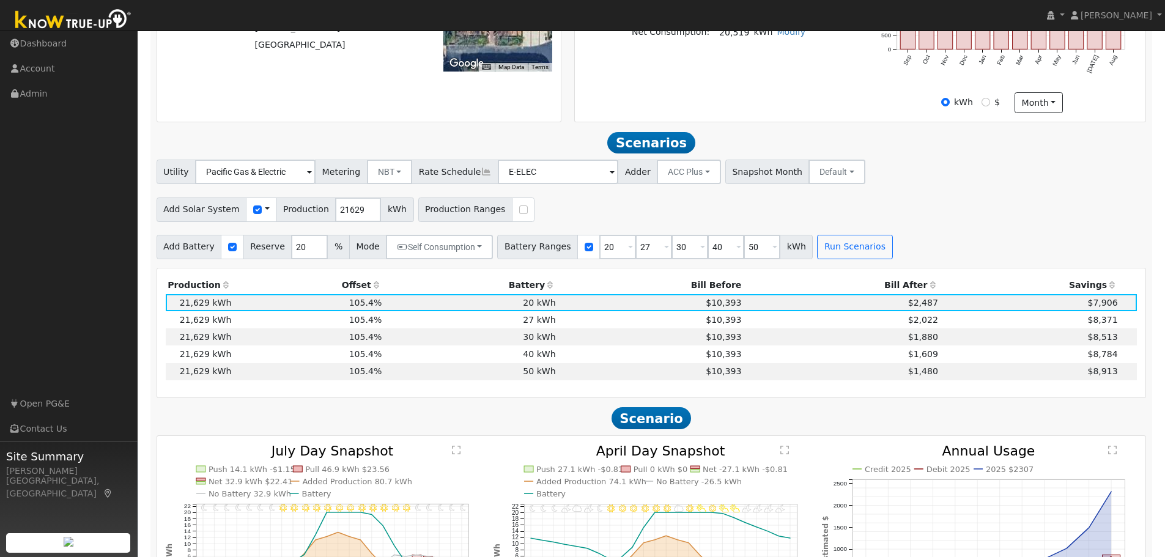
click at [833, 103] on div "Annual Usage Estimated Bill: $10,393 Edit Estimated Bill $ Annual Net Consumpti…" at bounding box center [859, 17] width 567 height 192
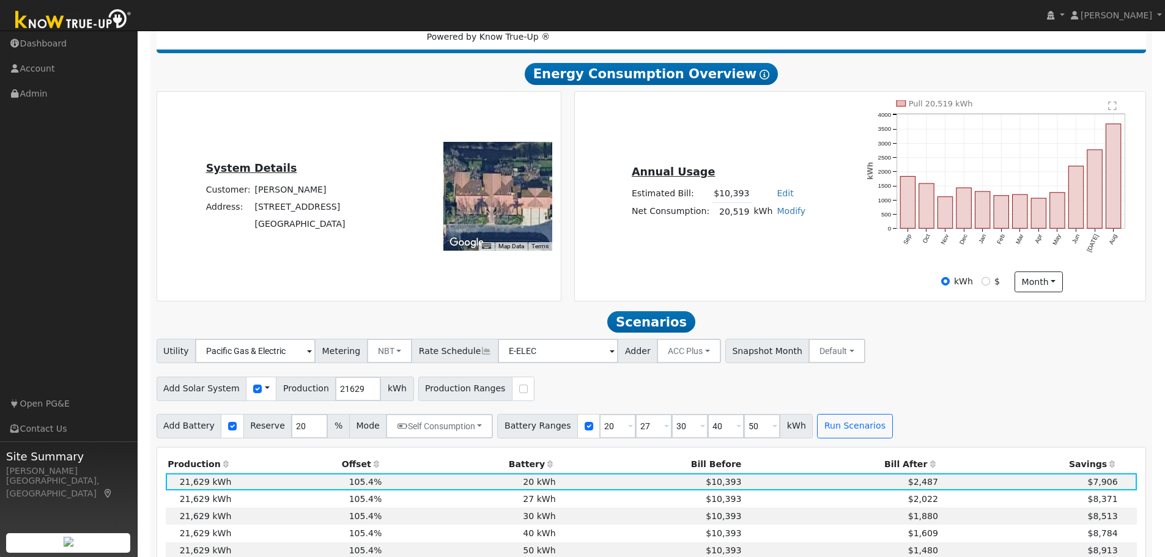
scroll to position [0, 0]
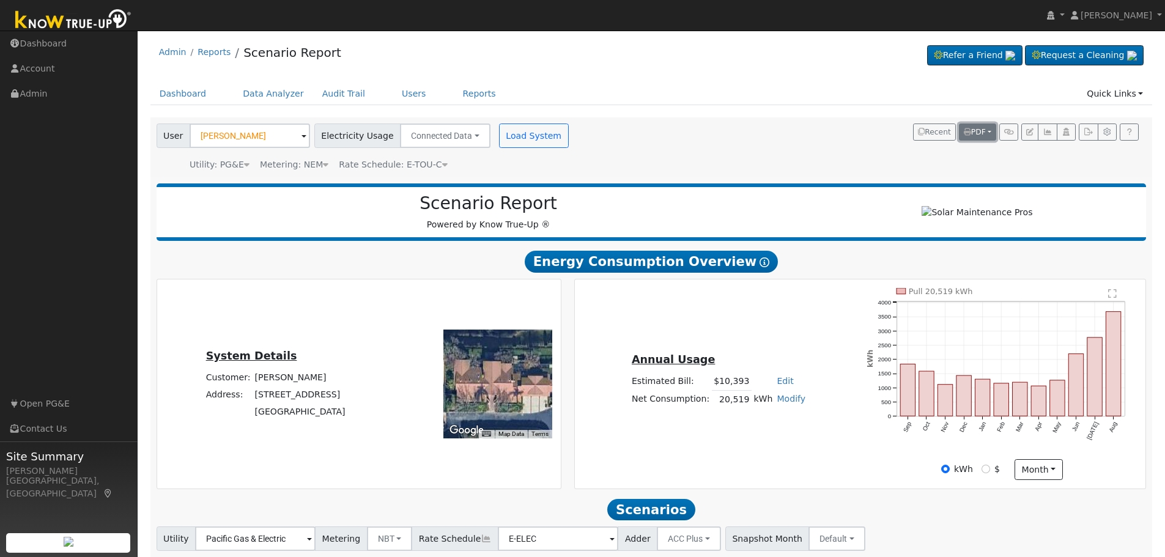
click at [981, 130] on span "PDF" at bounding box center [974, 132] width 22 height 9
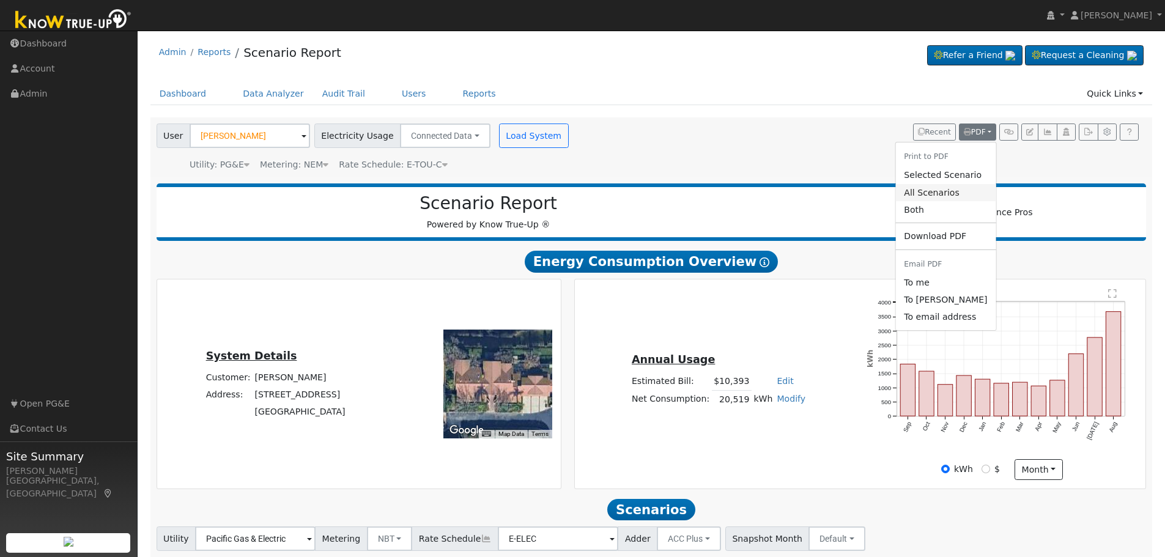
click at [949, 194] on link "All Scenarios" at bounding box center [945, 192] width 100 height 17
